Goal: Task Accomplishment & Management: Manage account settings

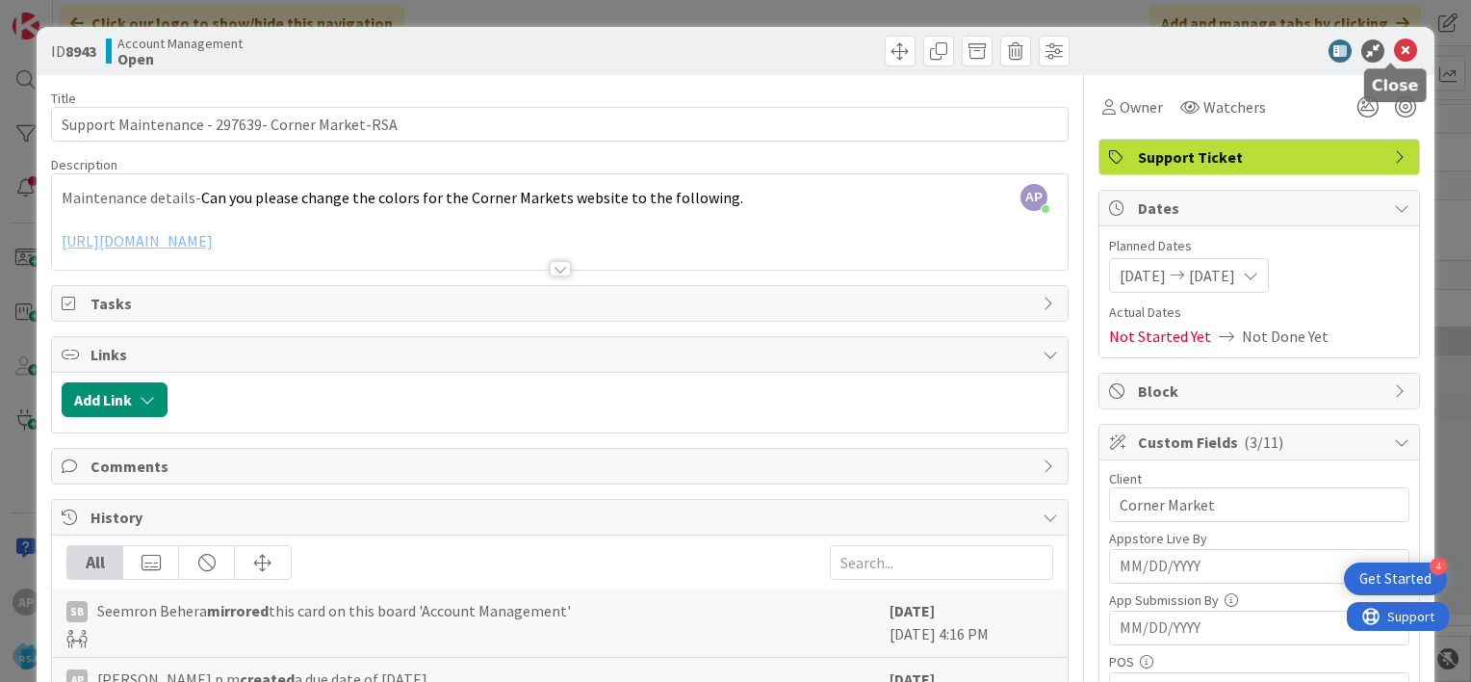
click at [1394, 56] on icon at bounding box center [1405, 50] width 23 height 23
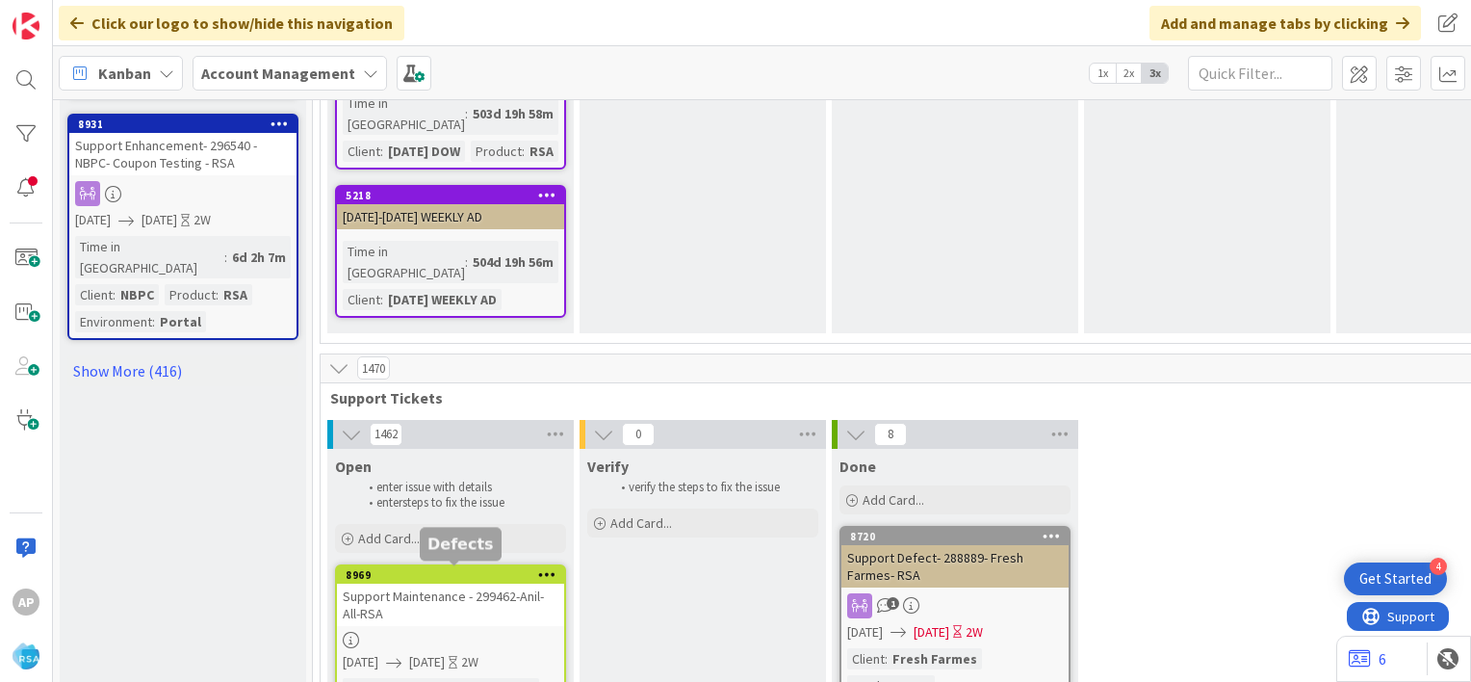
scroll to position [2599, 0]
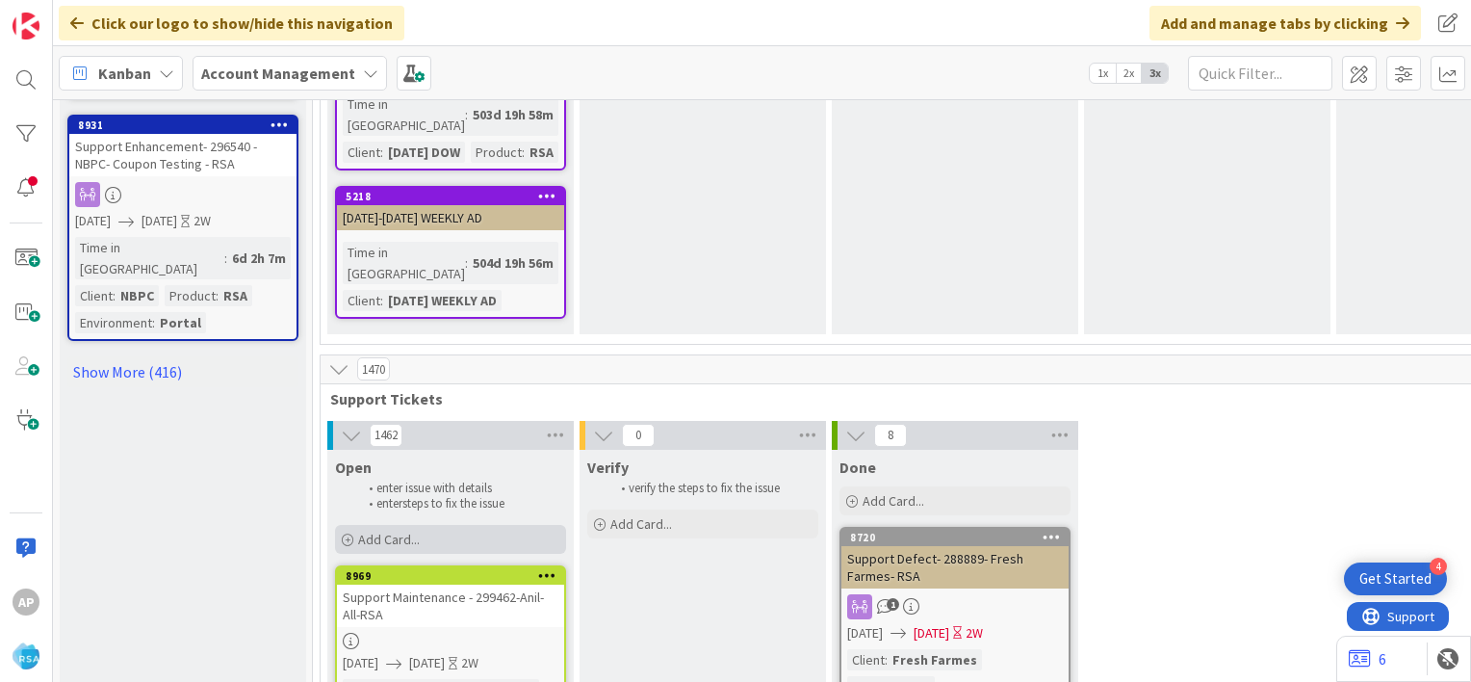
click at [482, 525] on div "Add Card..." at bounding box center [450, 539] width 231 height 29
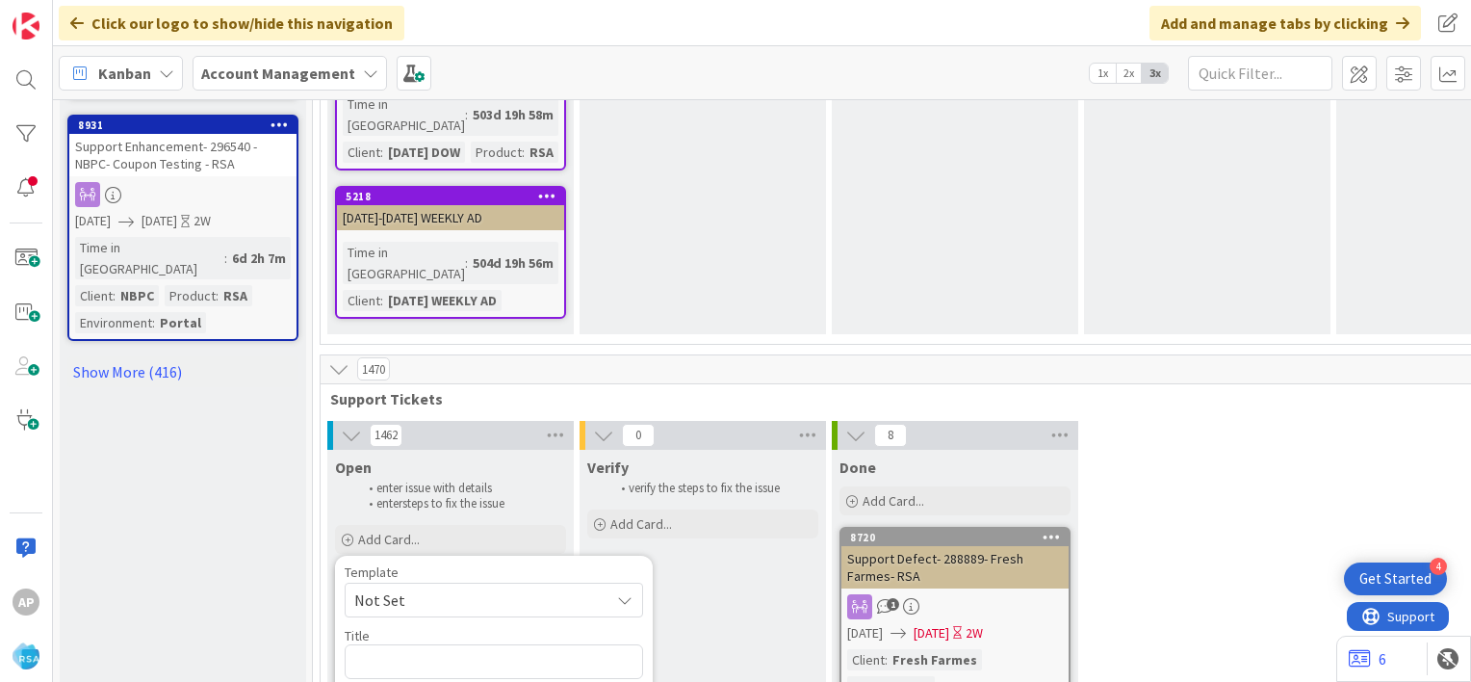
click at [602, 582] on span "Not Set" at bounding box center [494, 599] width 298 height 35
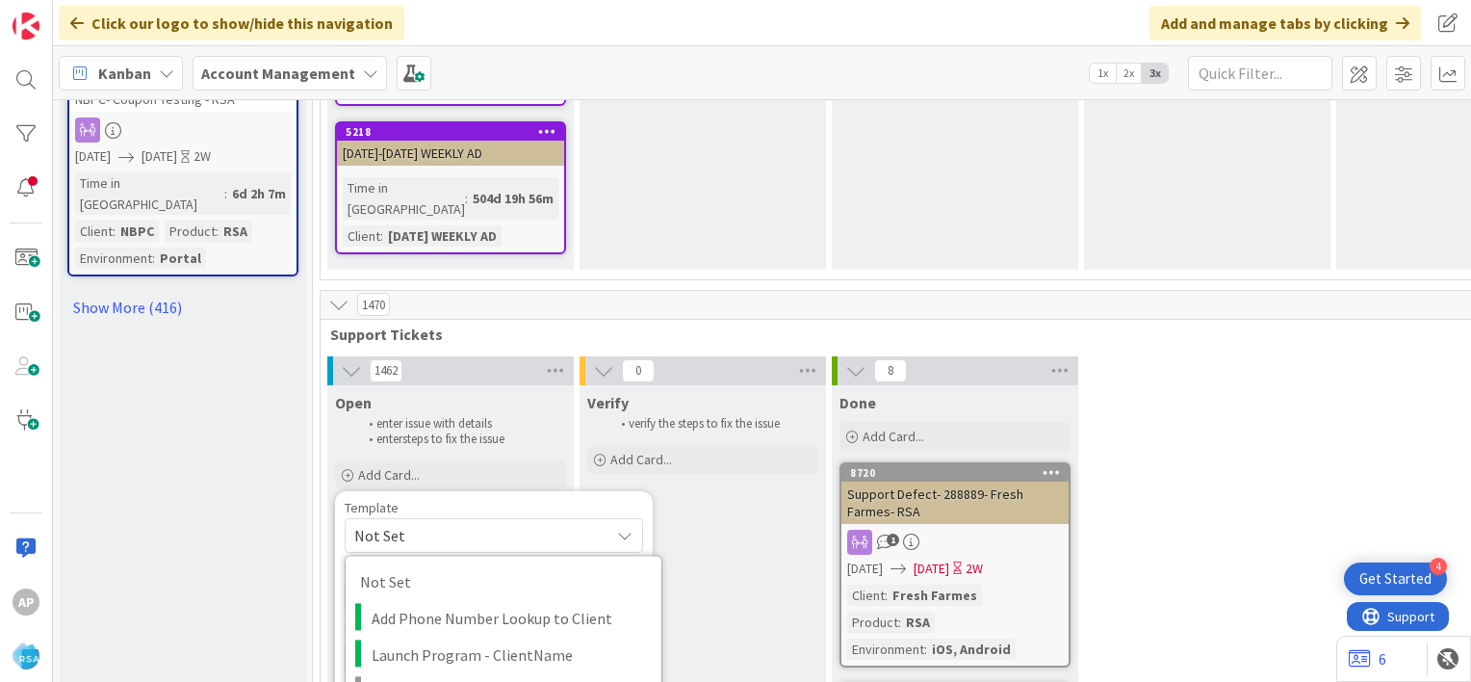
scroll to position [2663, 0]
type textarea "x"
type textarea "Support Maintenance - Ticket Number-"
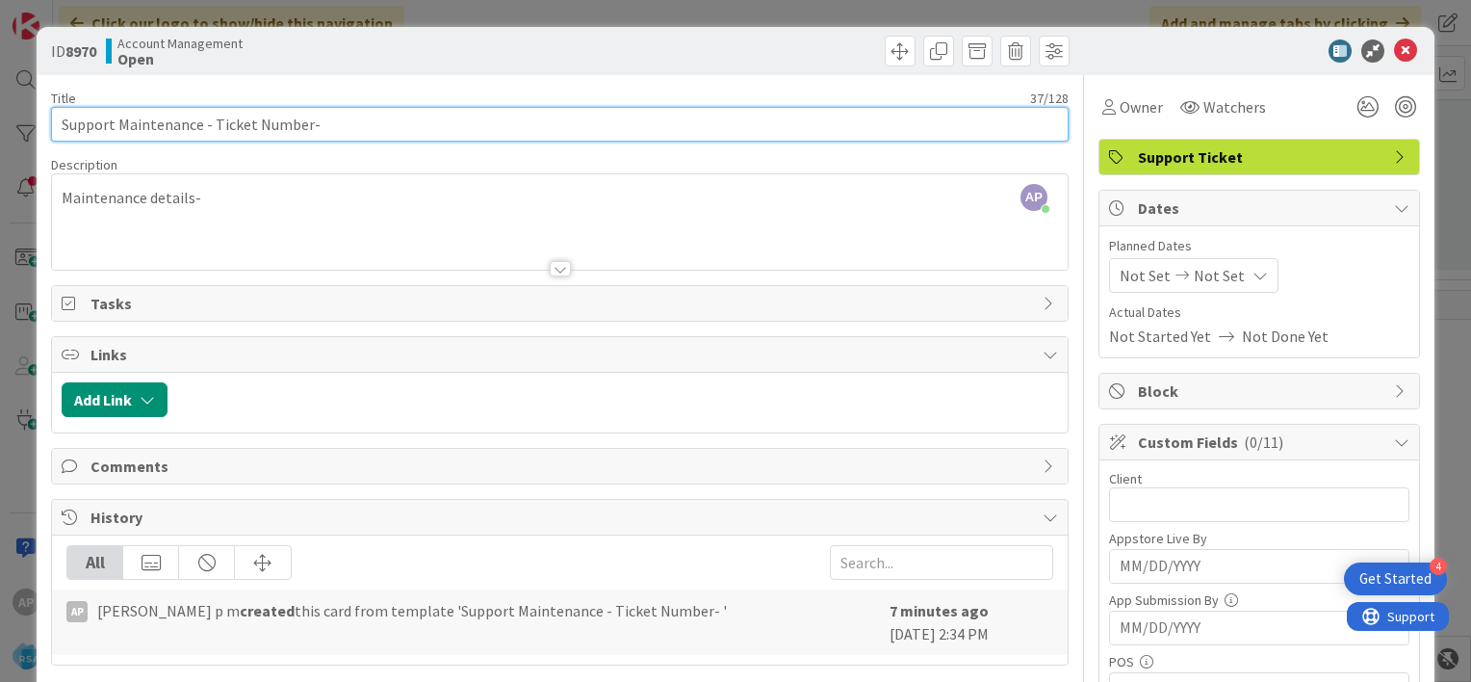
drag, startPoint x: 304, startPoint y: 125, endPoint x: 211, endPoint y: 120, distance: 93.5
click at [211, 120] on input "Support Maintenance - Ticket Number-" at bounding box center [560, 124] width 1018 height 35
paste input "#299371"
click at [222, 125] on input "Support Maintenance - #299371-" at bounding box center [560, 124] width 1018 height 35
click at [219, 125] on input "Support Maintenance - #299371-" at bounding box center [560, 124] width 1018 height 35
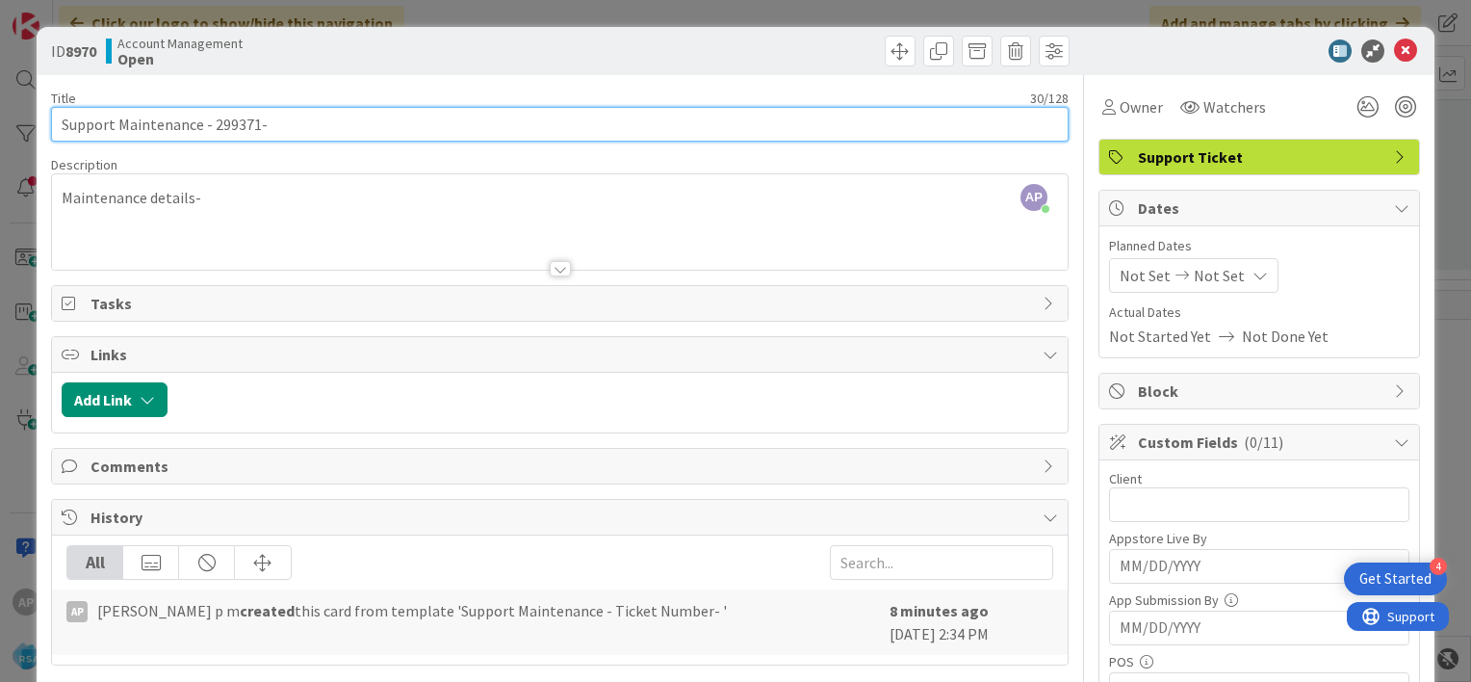
click at [289, 123] on input "Support Maintenance - 299371-" at bounding box center [560, 124] width 1018 height 35
type input "Support Maintenance - 299371- Bradford General Store-[GEOGRAPHIC_DATA]"
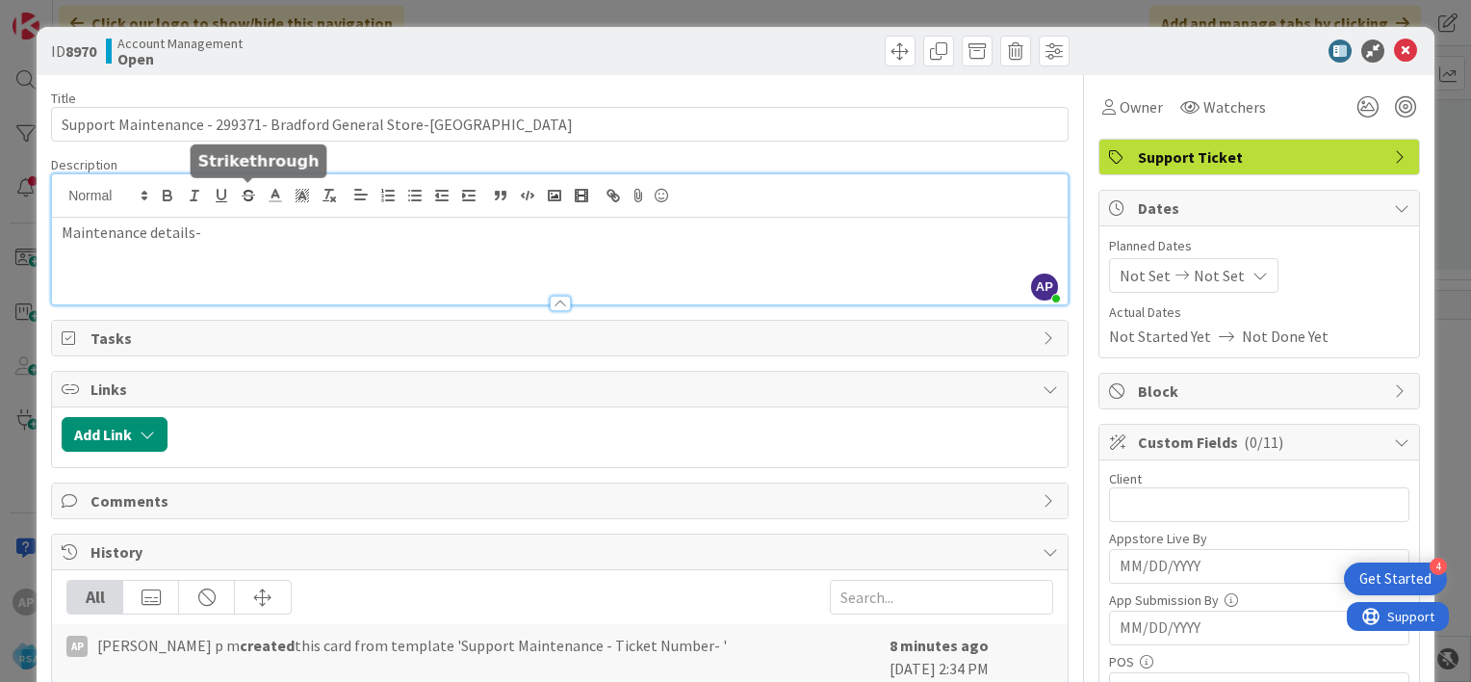
click at [235, 199] on div "AP [PERSON_NAME] p m joined 8 m ago Maintenance details-" at bounding box center [560, 239] width 1016 height 130
paste div
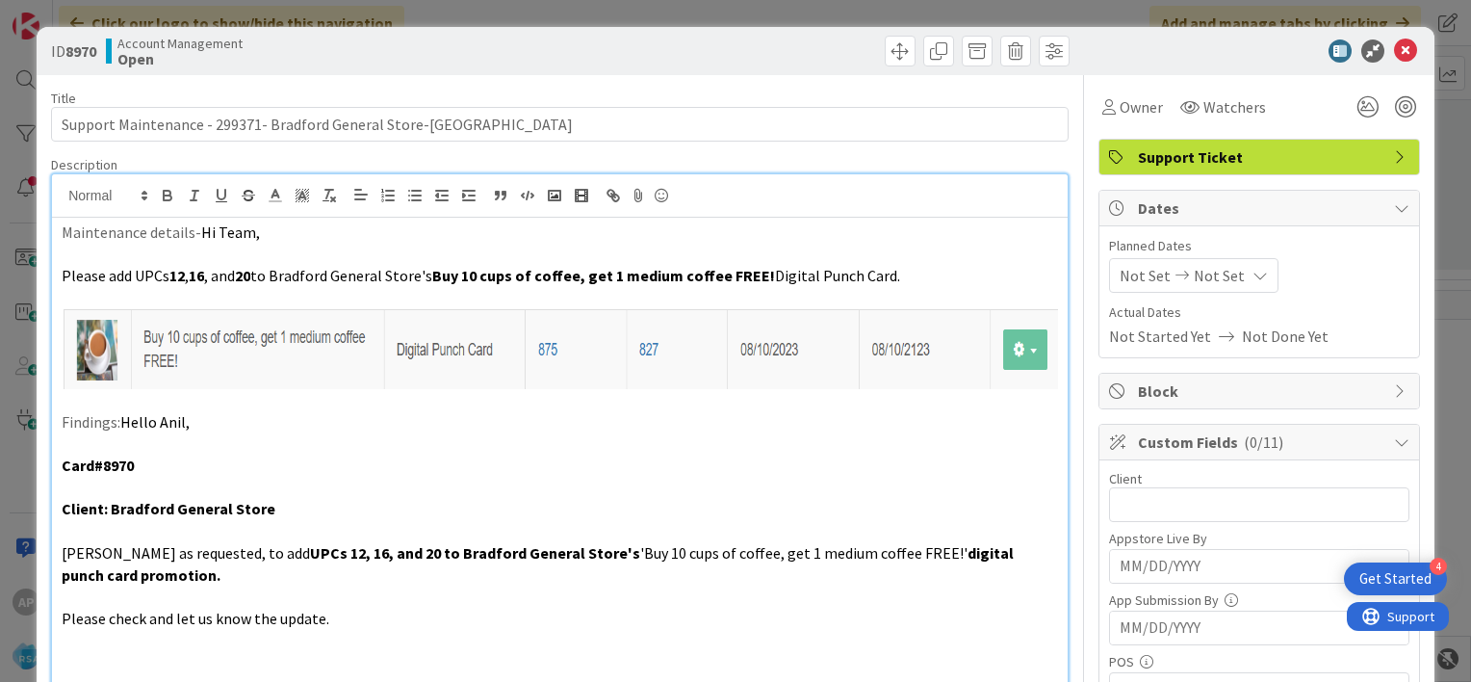
scroll to position [11, 0]
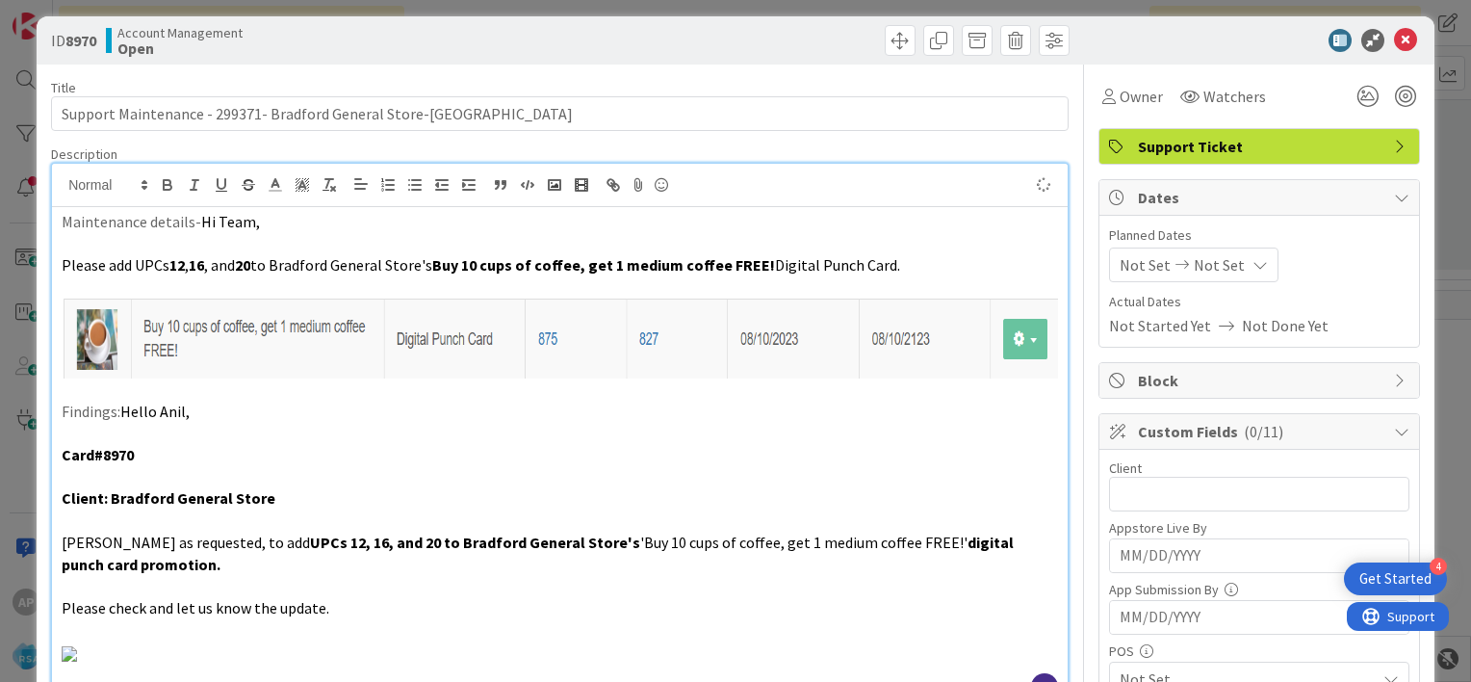
click at [1120, 268] on span "Not Set" at bounding box center [1145, 264] width 51 height 23
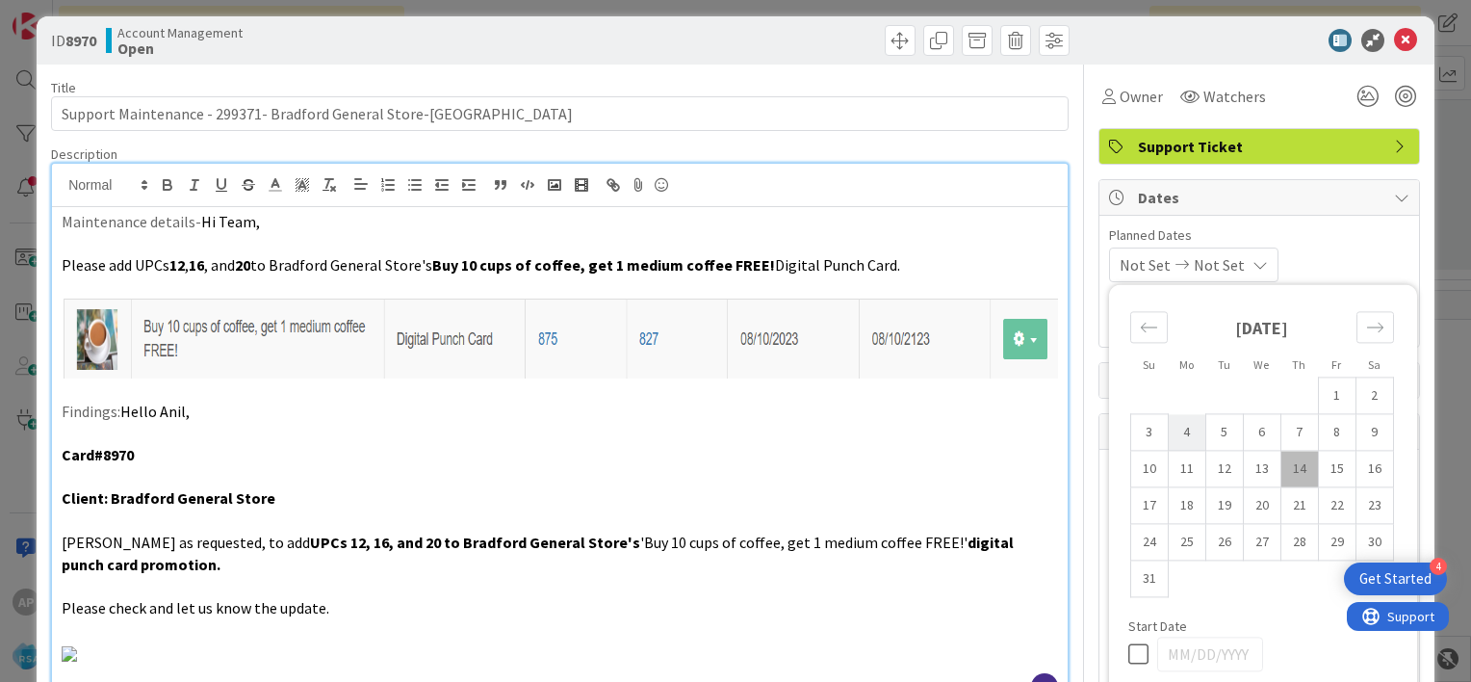
click at [1168, 427] on td "4" at bounding box center [1187, 432] width 38 height 37
type input "[DATE]"
click at [1325, 465] on td "15" at bounding box center [1337, 469] width 38 height 37
type input "[DATE]"
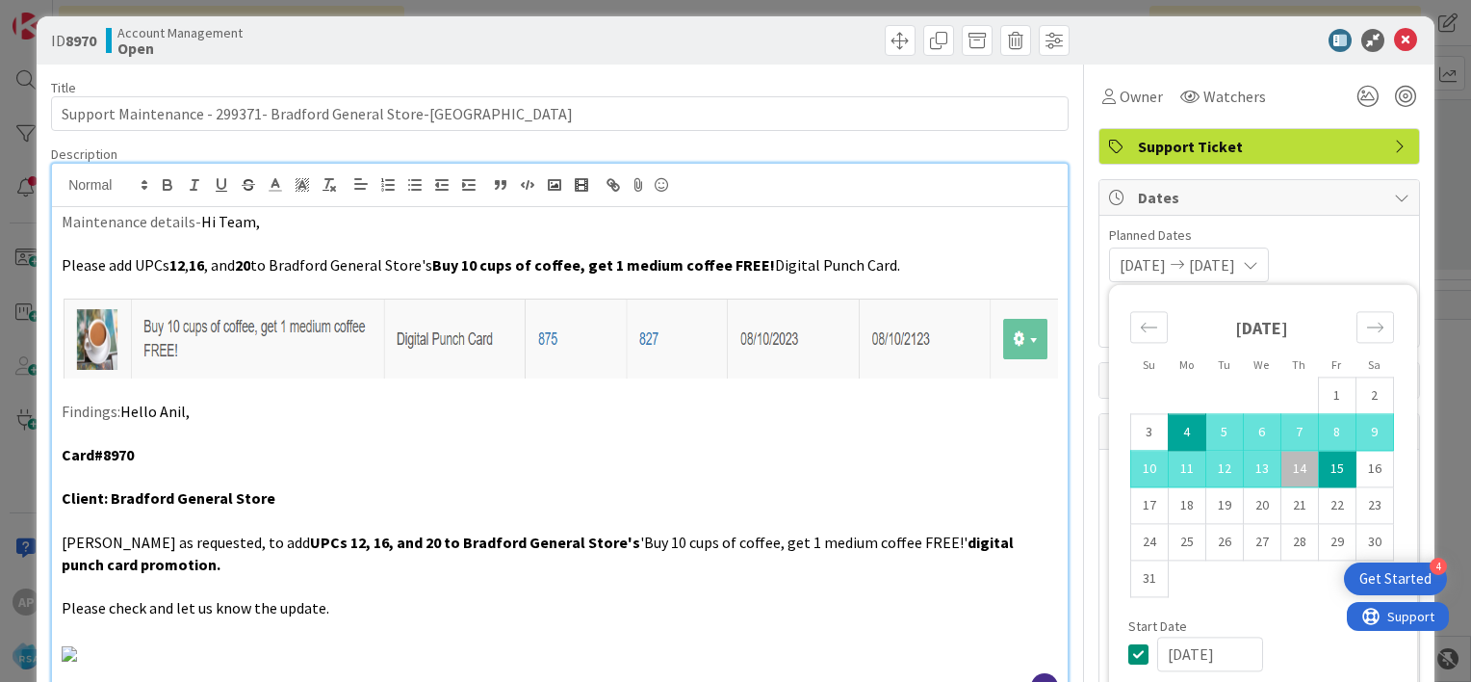
click at [1335, 243] on span "Planned Dates" at bounding box center [1259, 235] width 300 height 20
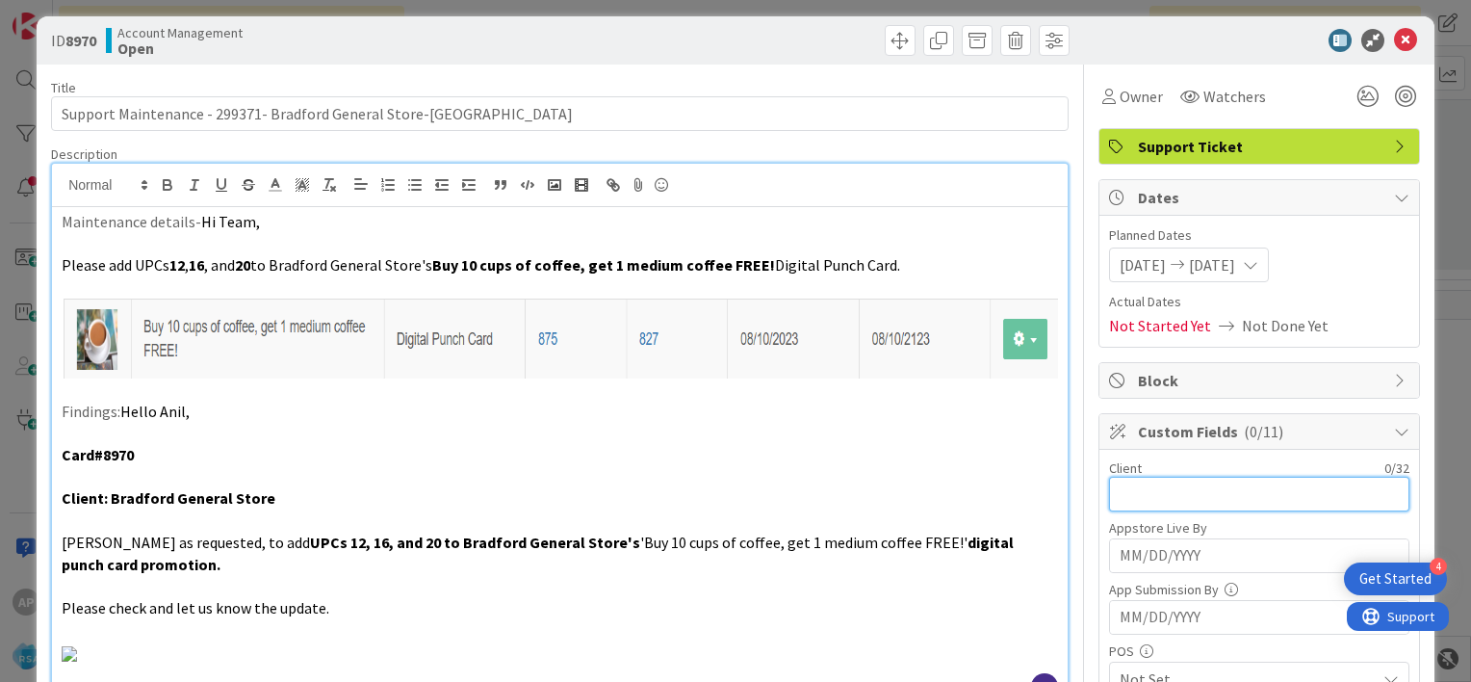
click at [1140, 494] on input "text" at bounding box center [1259, 494] width 300 height 35
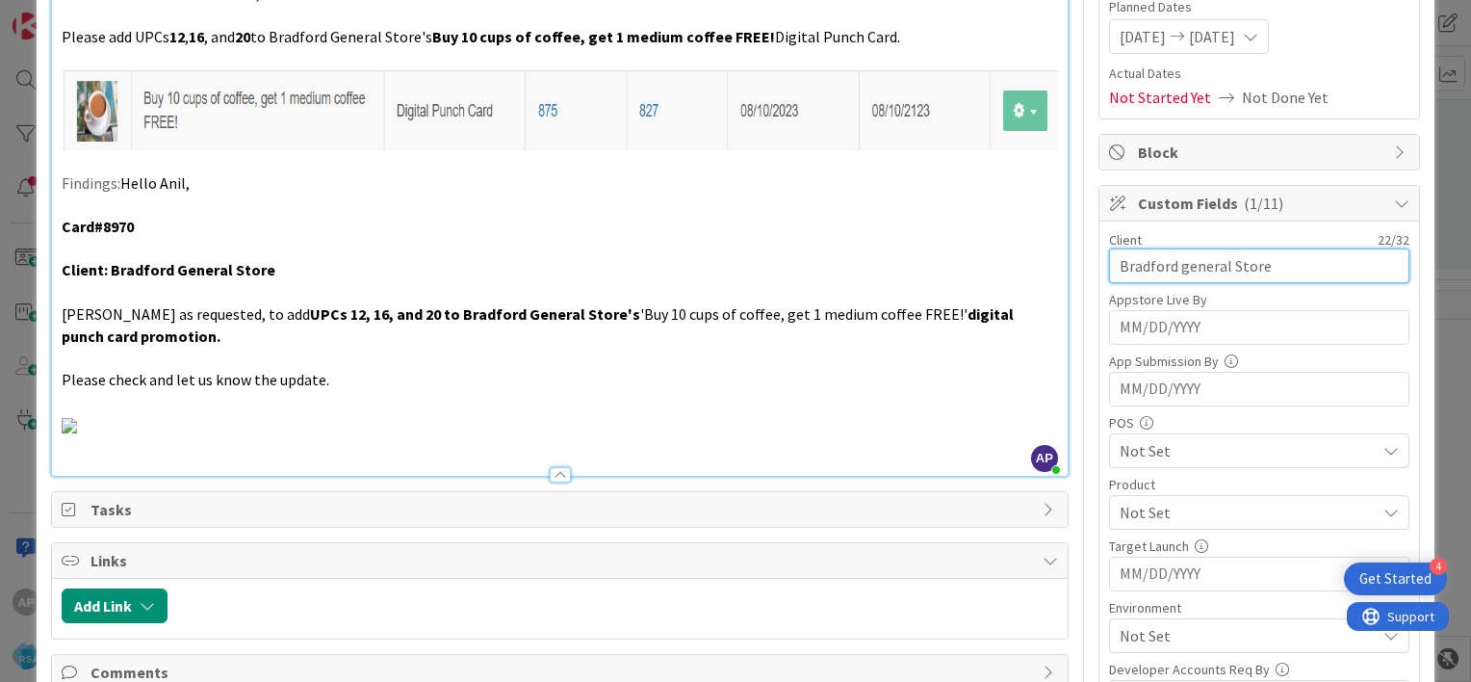
scroll to position [310, 0]
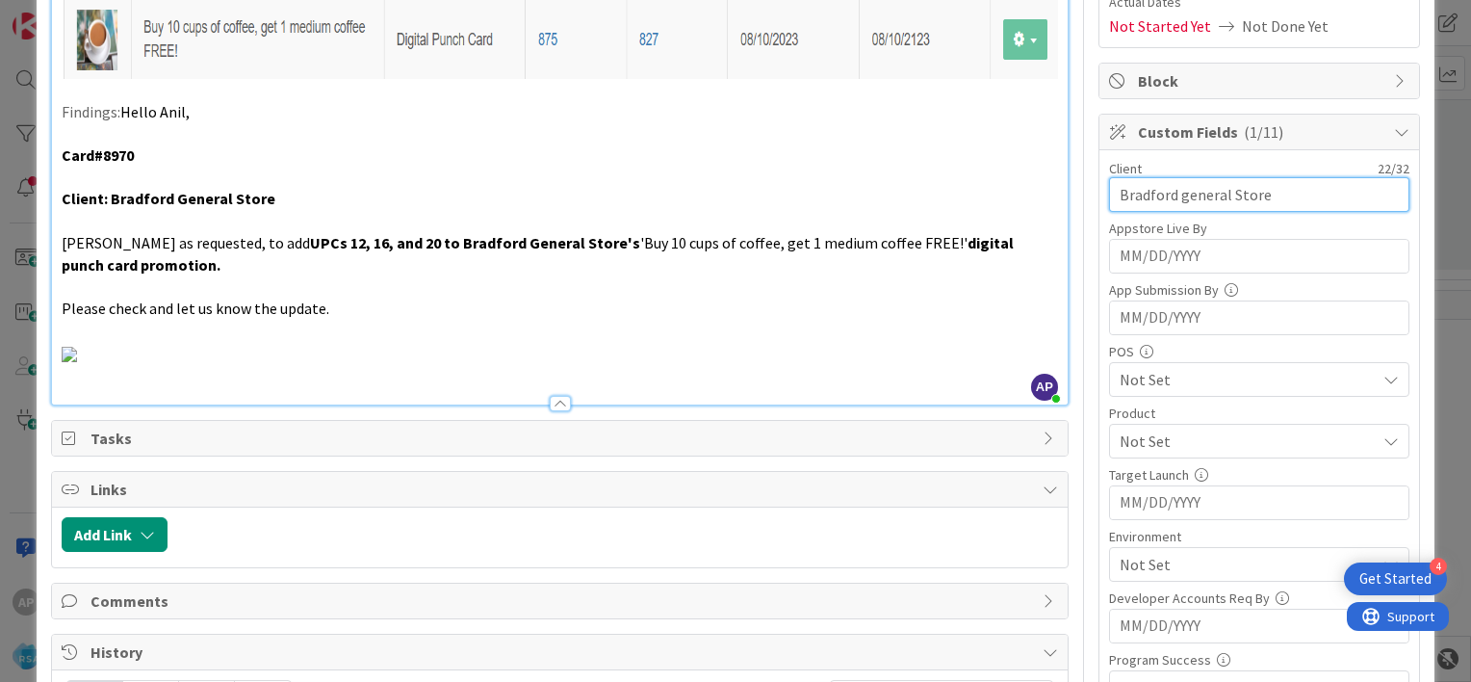
type input "Bradford general Store"
click at [1134, 445] on span "Not Set" at bounding box center [1248, 440] width 256 height 23
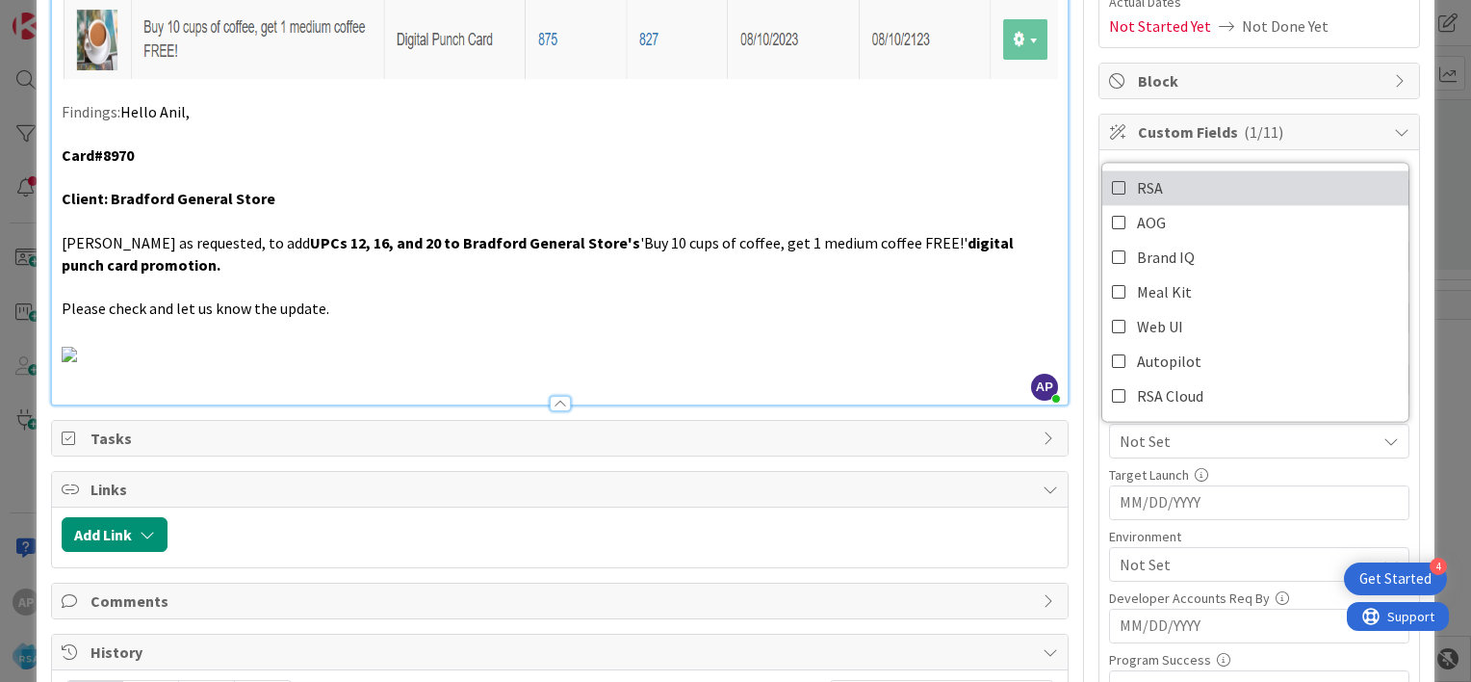
click at [1112, 183] on icon at bounding box center [1119, 187] width 15 height 29
click at [1224, 473] on div "Target Launch" at bounding box center [1259, 474] width 300 height 13
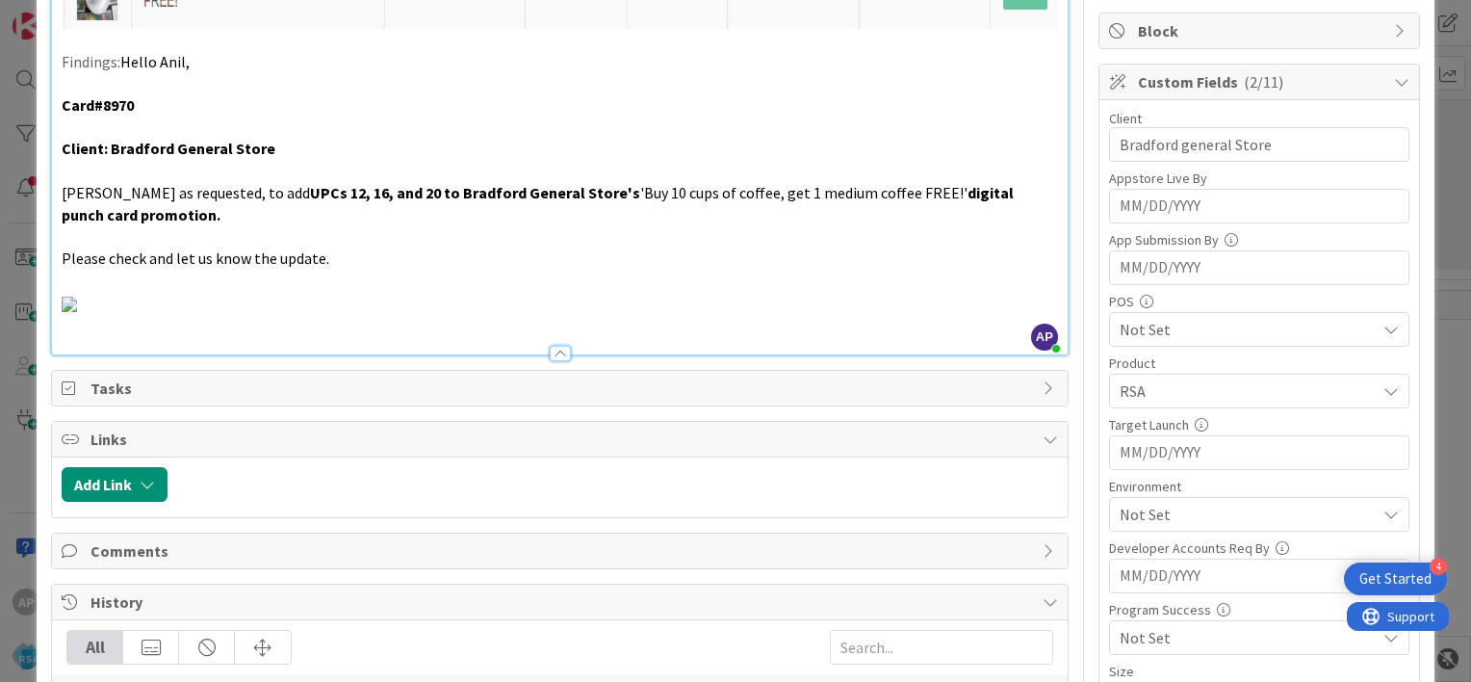
scroll to position [364, 0]
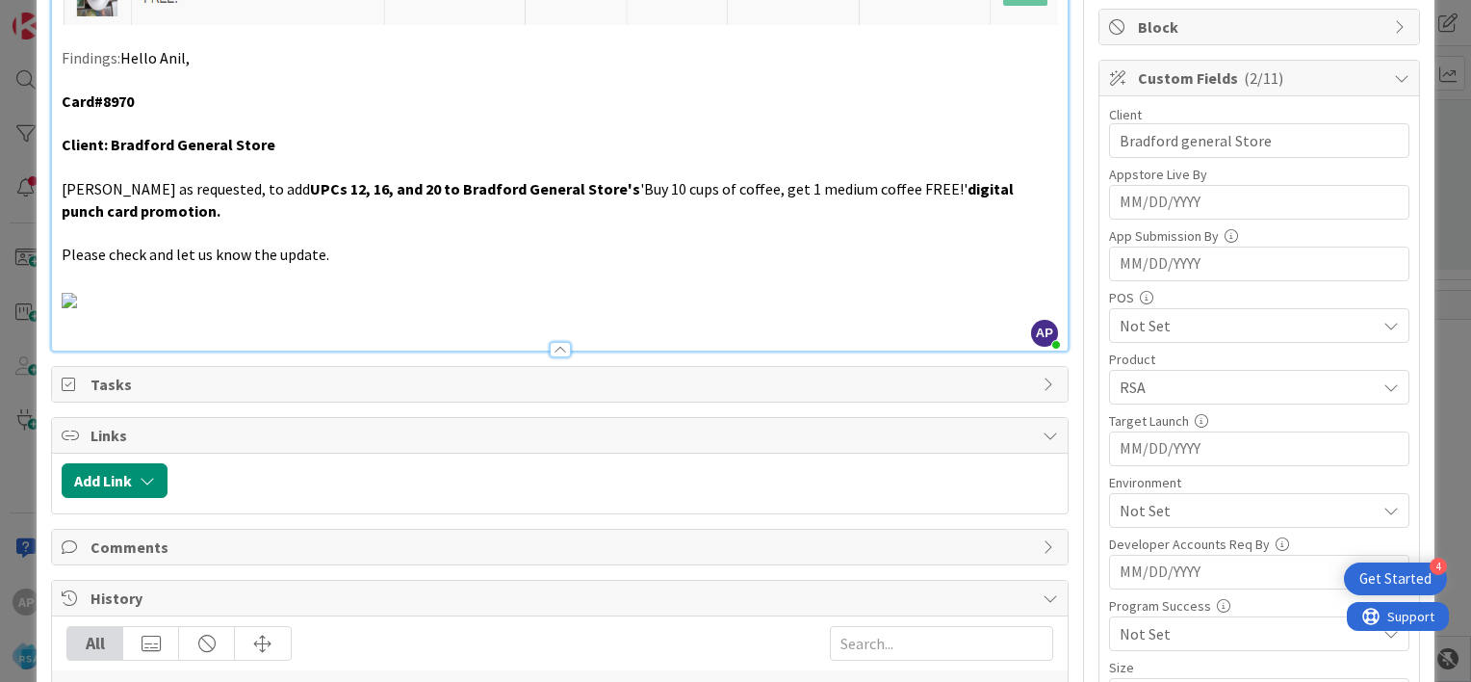
click at [1176, 508] on span "Not Set" at bounding box center [1248, 510] width 256 height 23
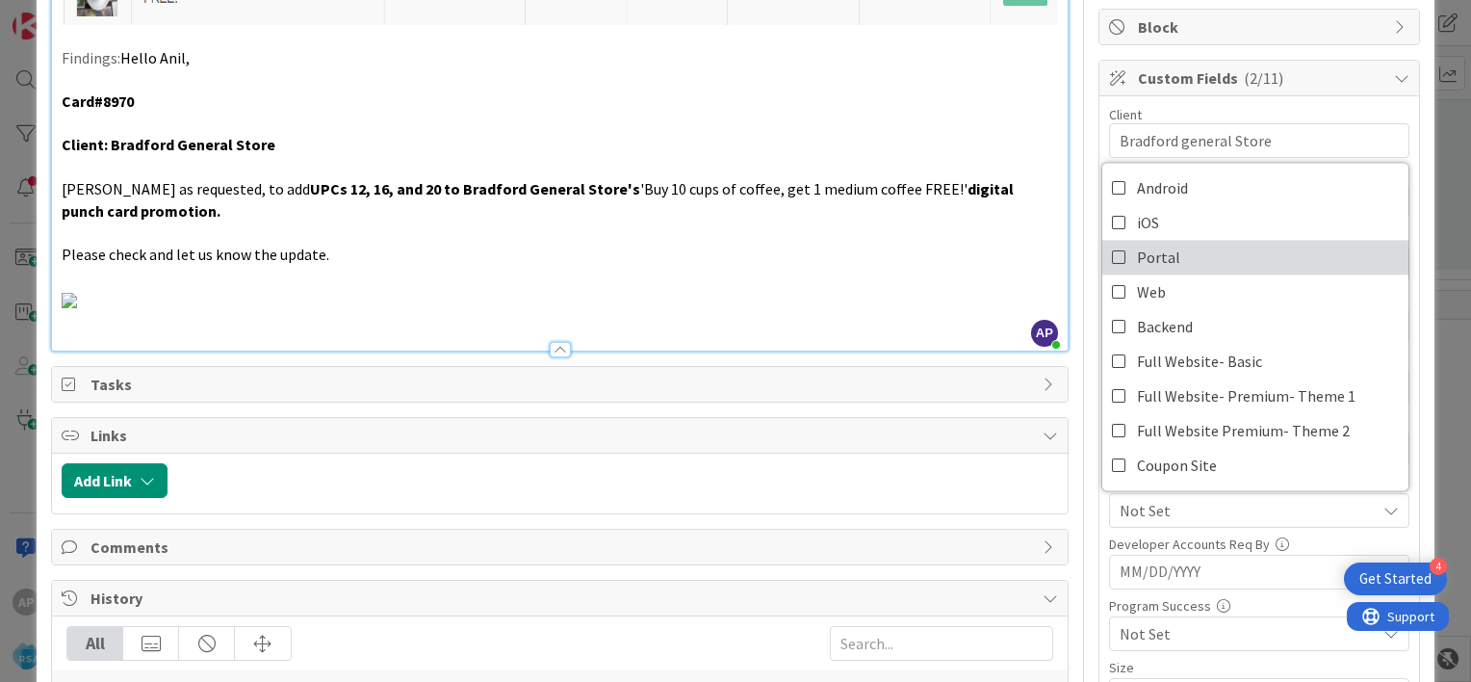
click at [1112, 257] on icon at bounding box center [1119, 257] width 15 height 29
click at [1100, 539] on div "Client 22 / 32 Bradford general Store Appstore Live By Navigate forward to inte…" at bounding box center [1260, 439] width 320 height 687
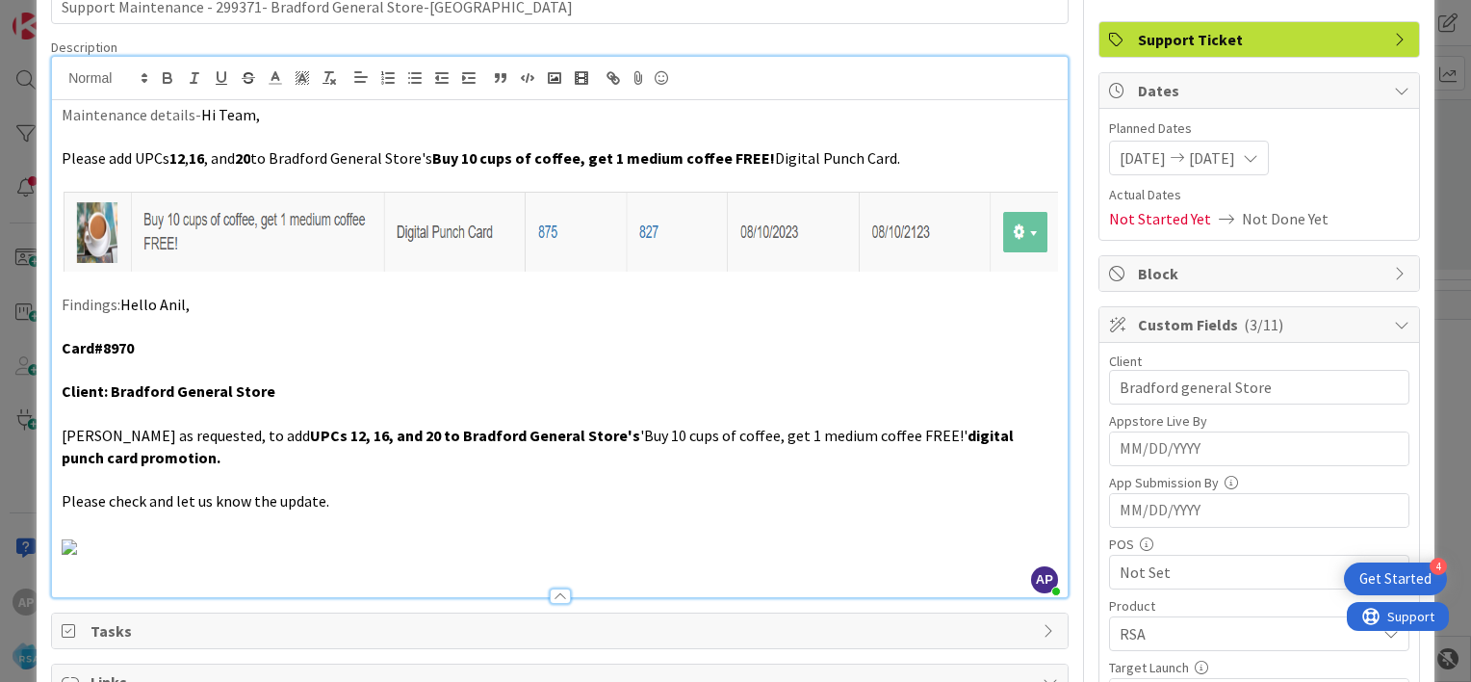
scroll to position [0, 0]
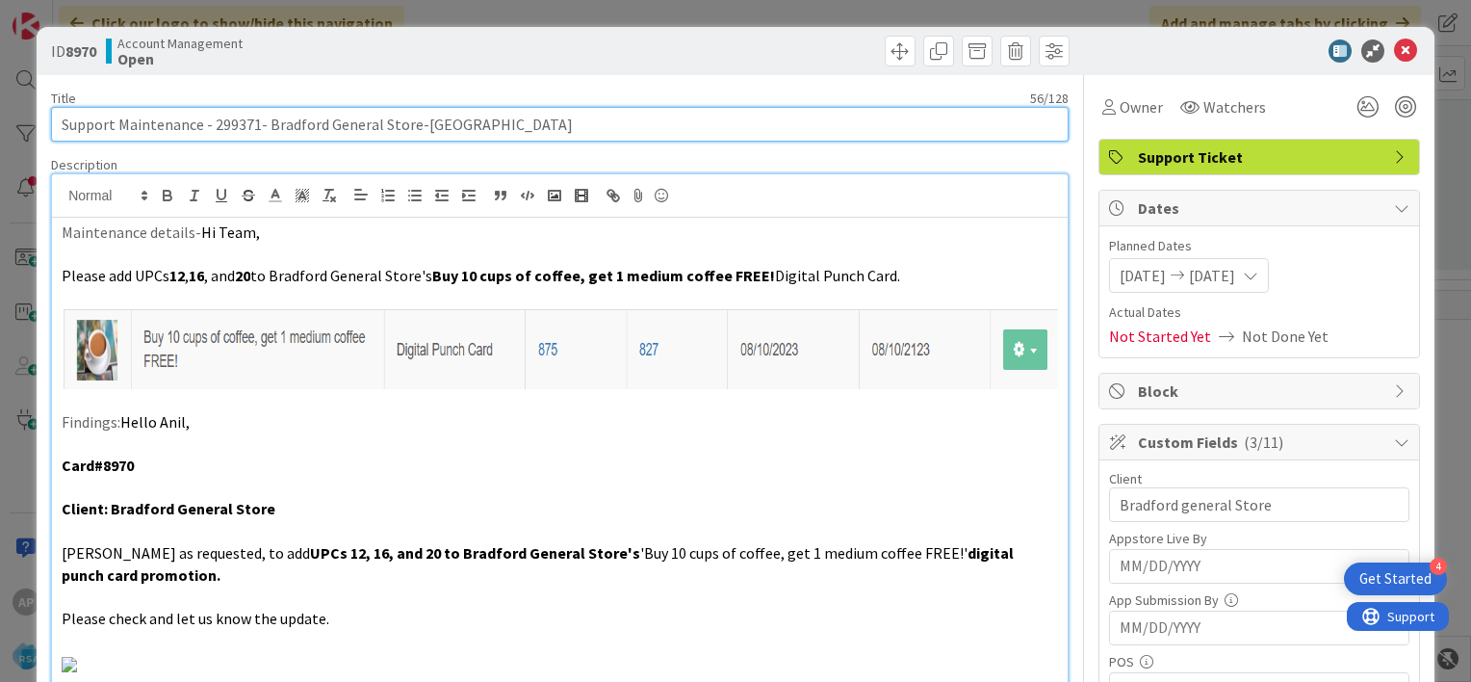
drag, startPoint x: 214, startPoint y: 127, endPoint x: 409, endPoint y: 127, distance: 195.4
click at [409, 127] on input "Support Maintenance - 299371- Bradford General Store-[GEOGRAPHIC_DATA]" at bounding box center [560, 124] width 1018 height 35
